Goal: Information Seeking & Learning: Learn about a topic

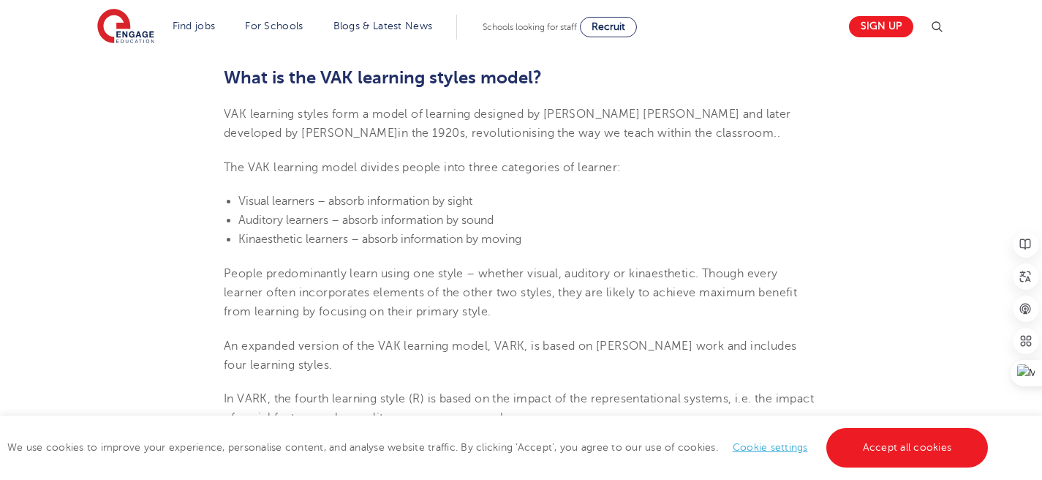
scroll to position [473, 0]
click at [868, 450] on link "Accept all cookies" at bounding box center [908, 448] width 162 height 40
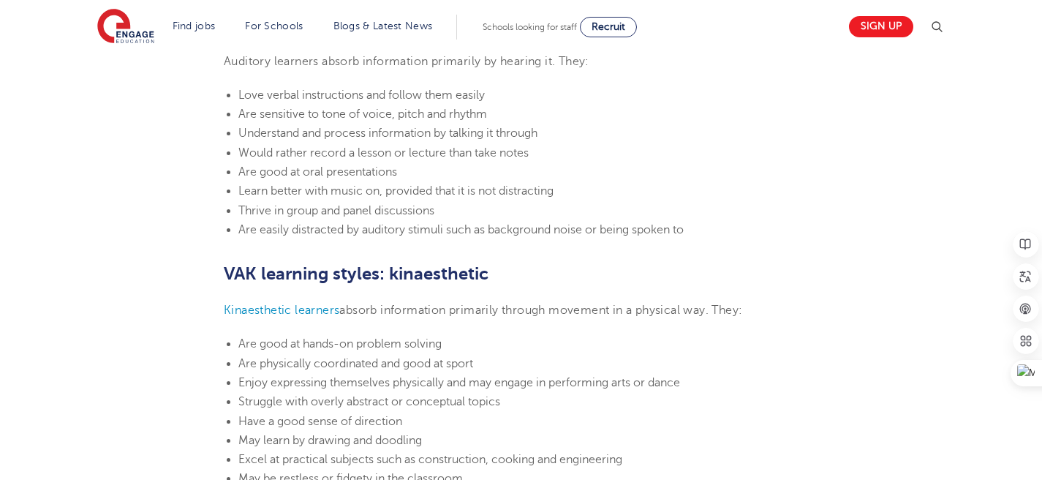
scroll to position [1316, 0]
drag, startPoint x: 489, startPoint y: 273, endPoint x: 388, endPoint y: 277, distance: 101.1
click at [388, 277] on b "VAK learning styles: kinaesthetic" at bounding box center [356, 273] width 265 height 20
copy b "kinaesthetic"
